Goal: Check status

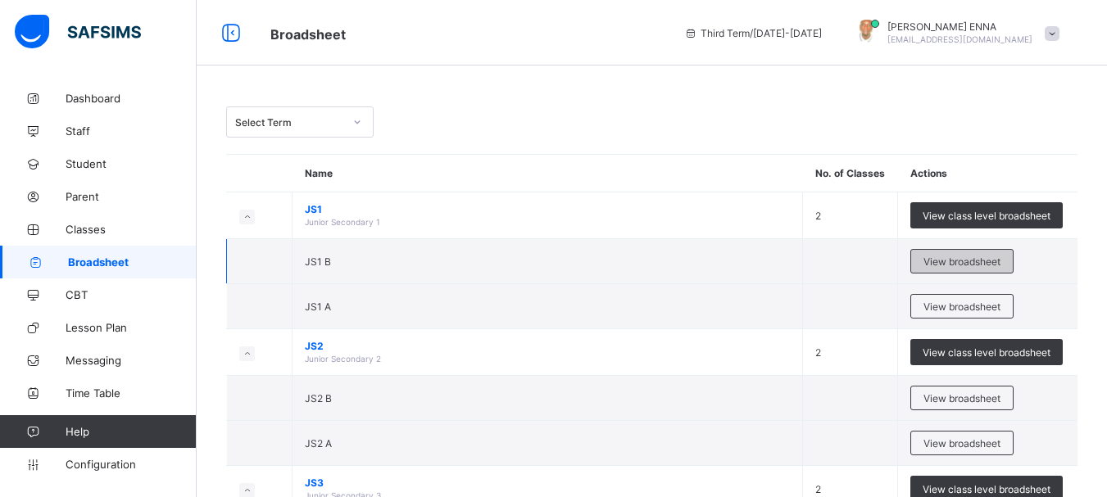
click at [953, 264] on span "View broadsheet" at bounding box center [961, 262] width 77 height 12
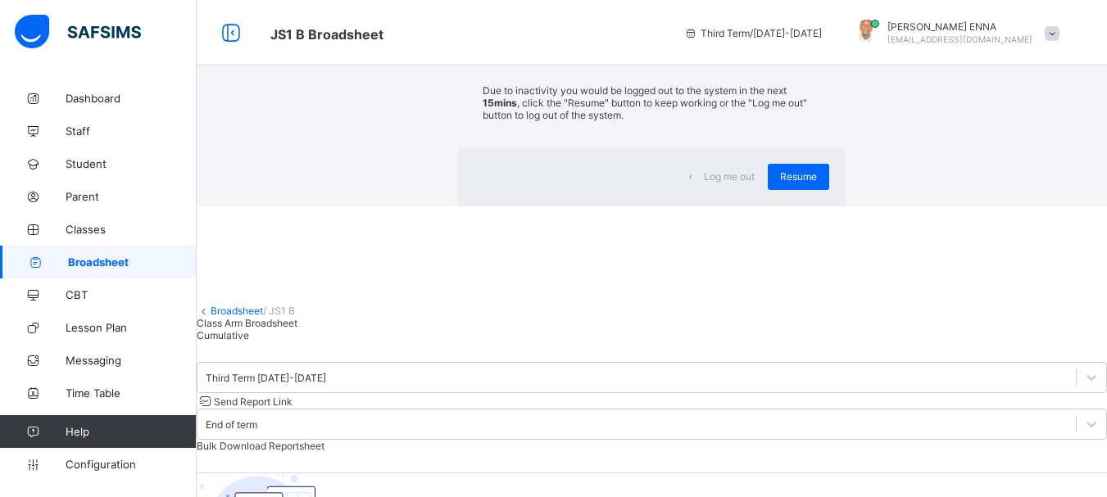
scroll to position [148, 0]
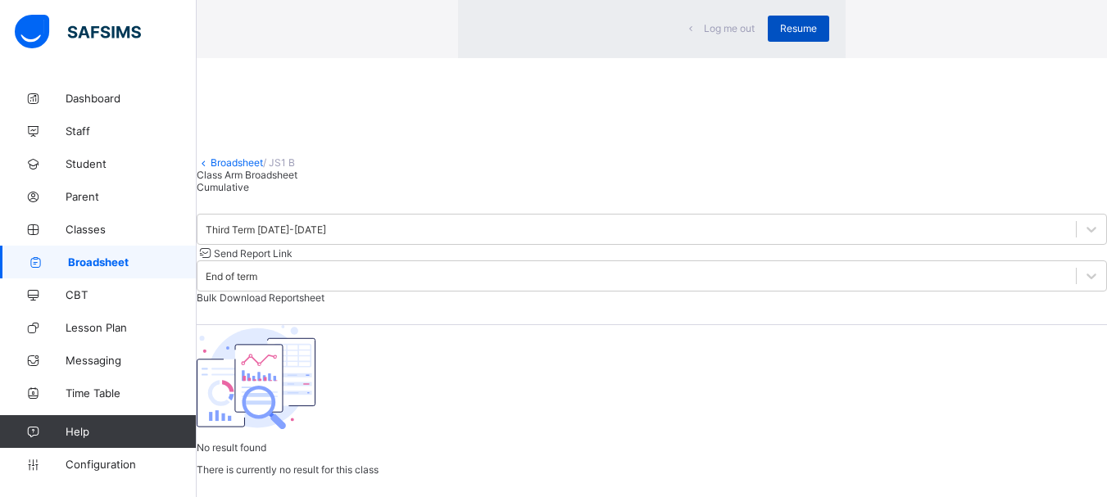
click at [768, 42] on div "Resume" at bounding box center [798, 29] width 61 height 26
